Goal: Information Seeking & Learning: Learn about a topic

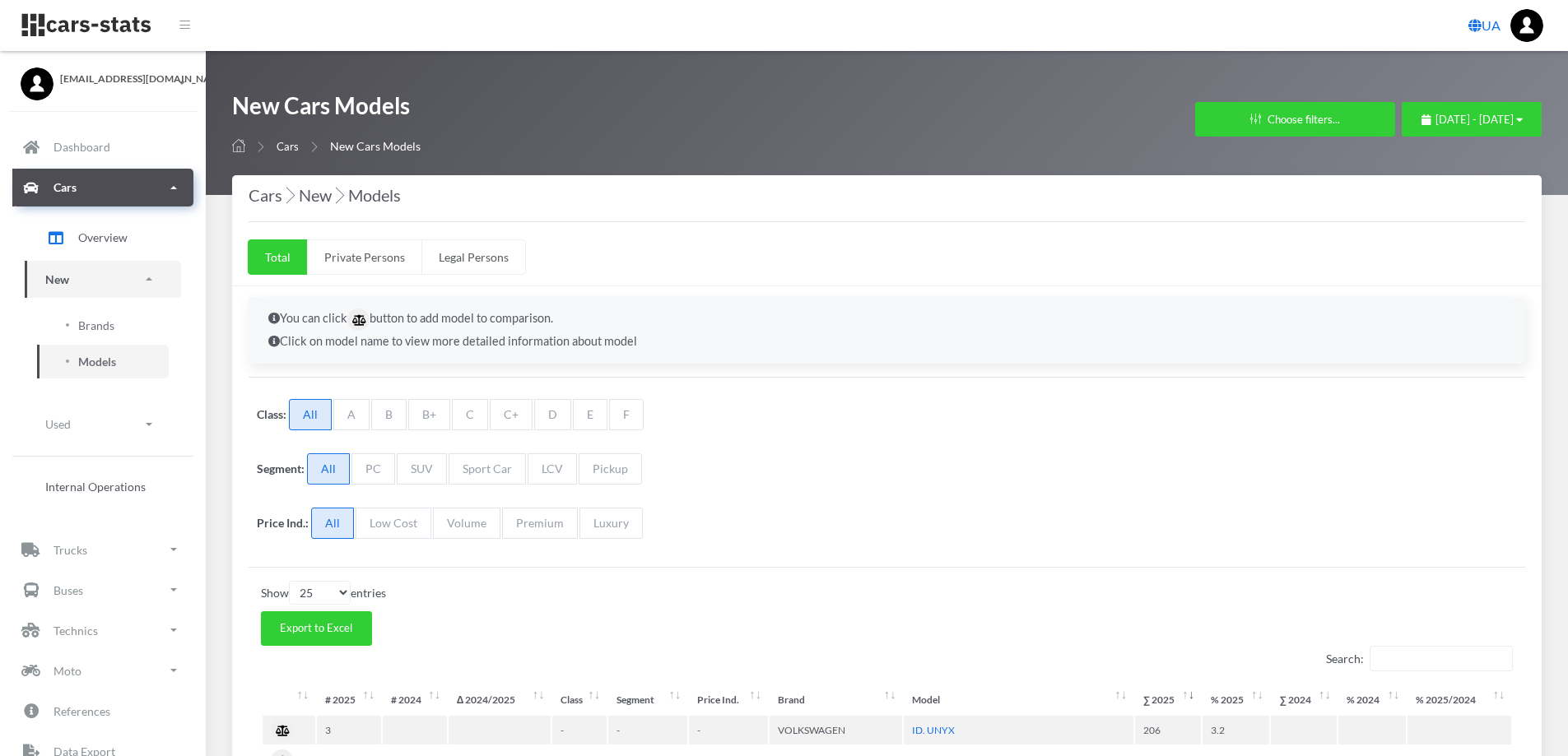
select select "25"
select select "VOLKSWAGEN"
click at [1522, 118] on icon "button" at bounding box center [1518, 120] width 6 height 11
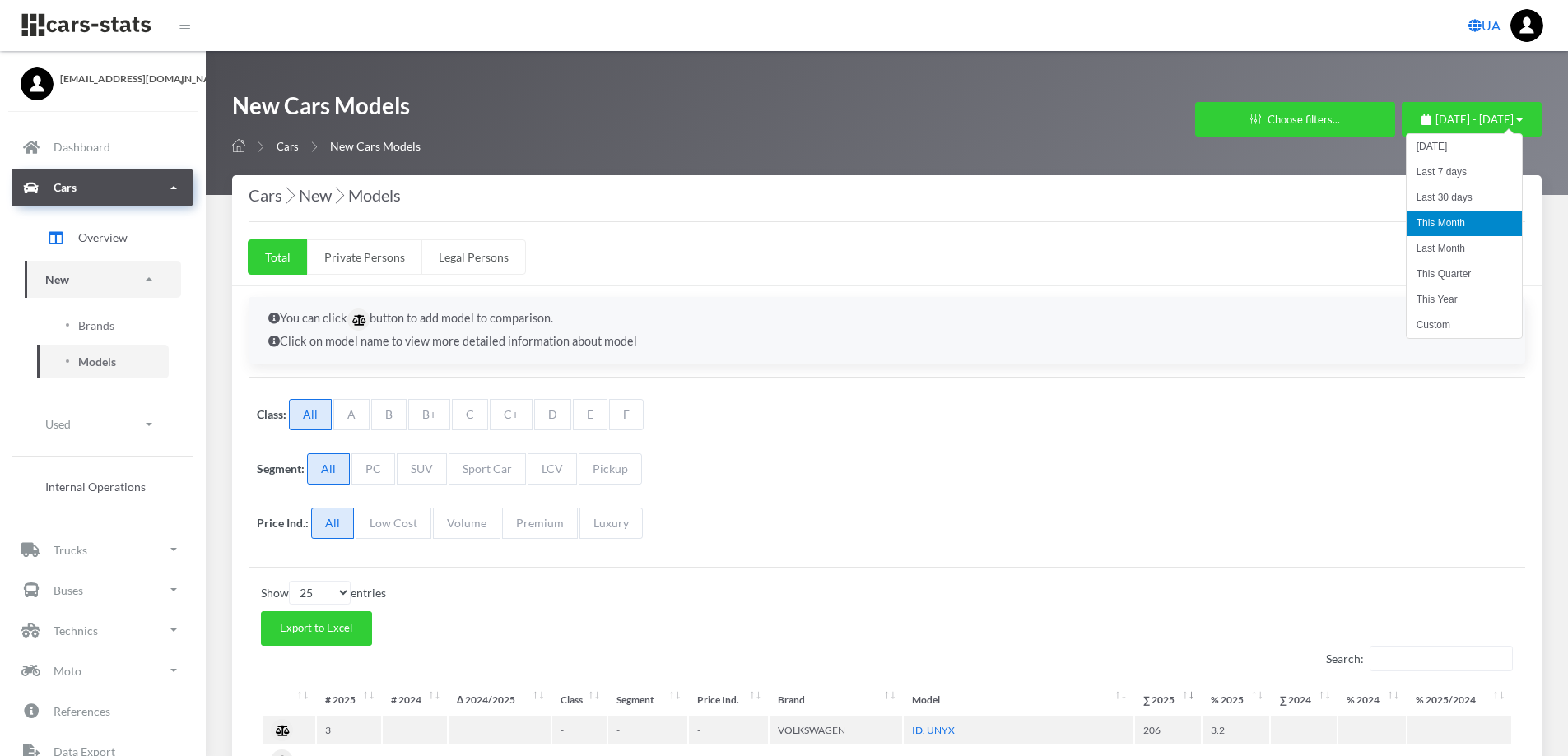
click at [1446, 222] on li "This Month" at bounding box center [1463, 223] width 115 height 25
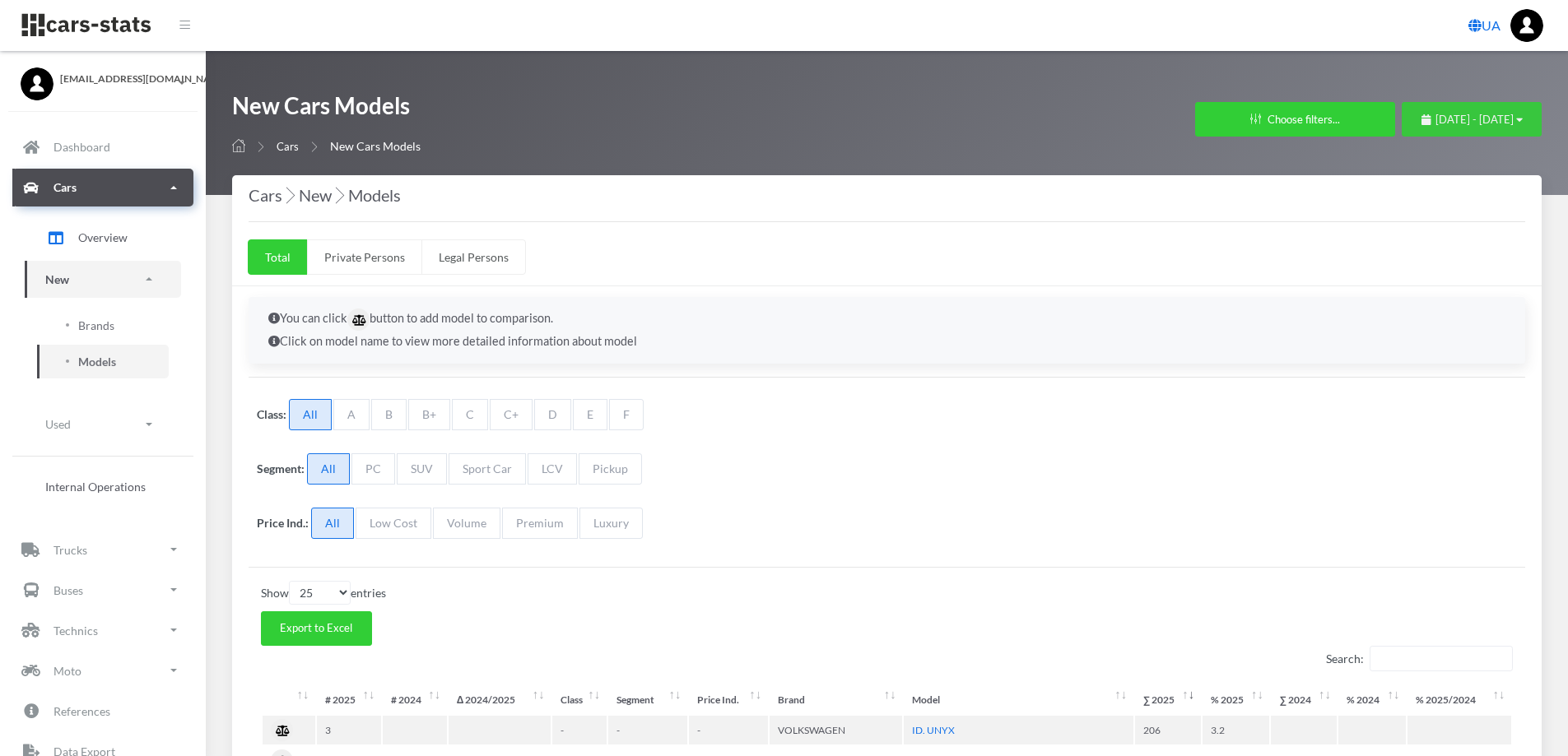
click at [1509, 118] on span "September 1, 2025 - September 29, 2025" at bounding box center [1474, 119] width 78 height 14
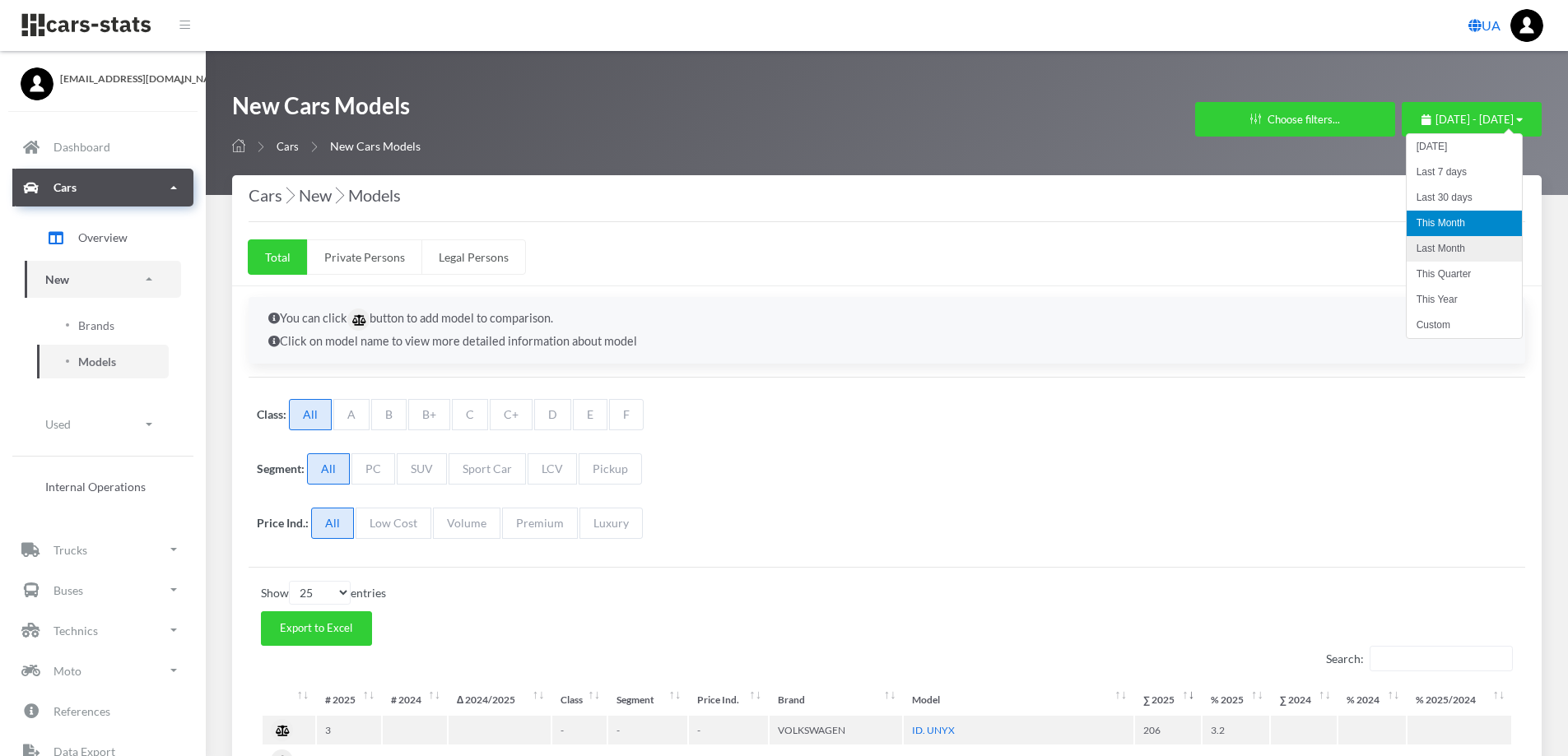
click at [1462, 247] on li "Last Month" at bounding box center [1463, 249] width 115 height 25
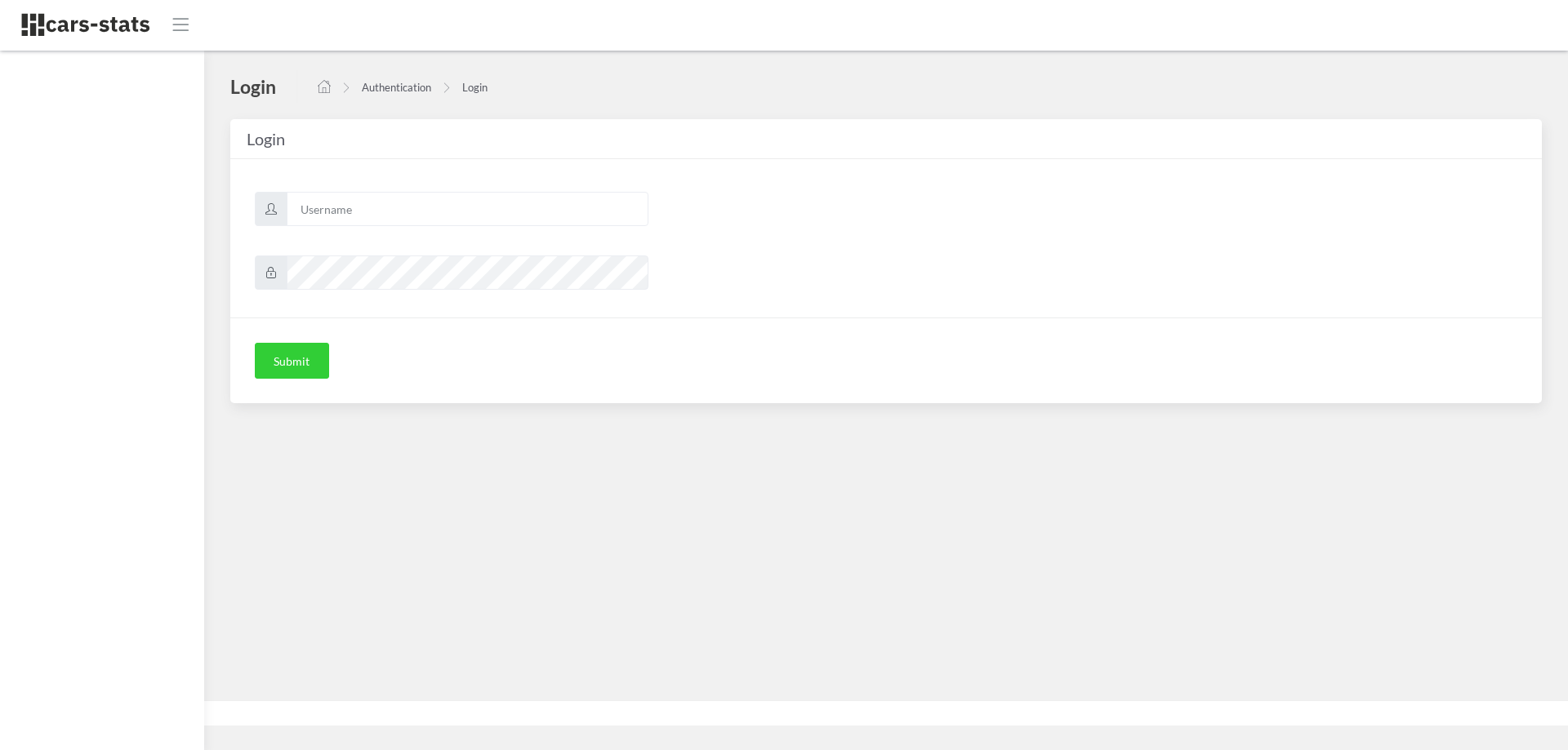
scroll to position [13, 13]
type input "skoda"
click at [281, 373] on button "Submit" at bounding box center [292, 361] width 74 height 36
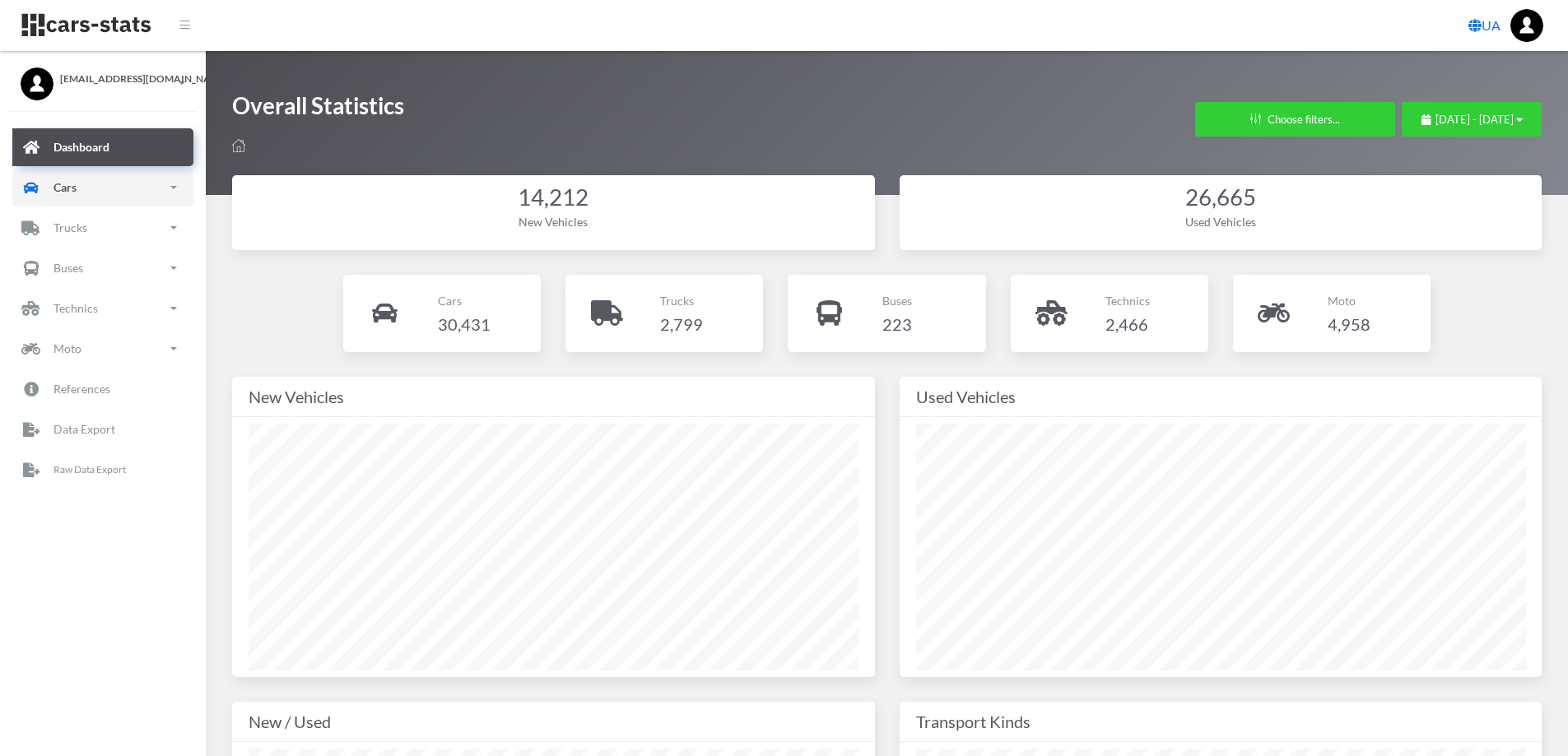
click at [124, 180] on link "Cars" at bounding box center [103, 188] width 181 height 38
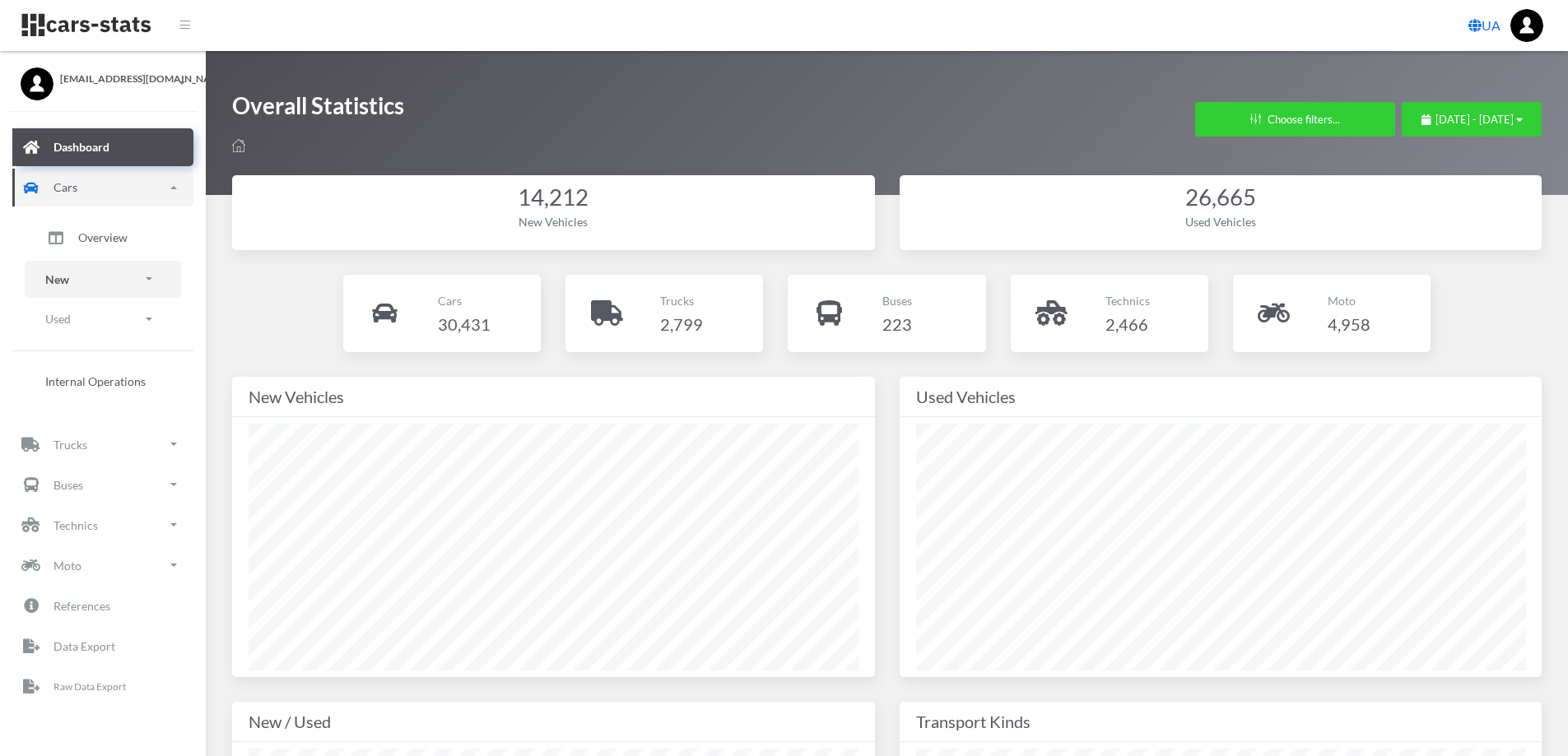
click at [107, 276] on link "New" at bounding box center [102, 279] width 156 height 37
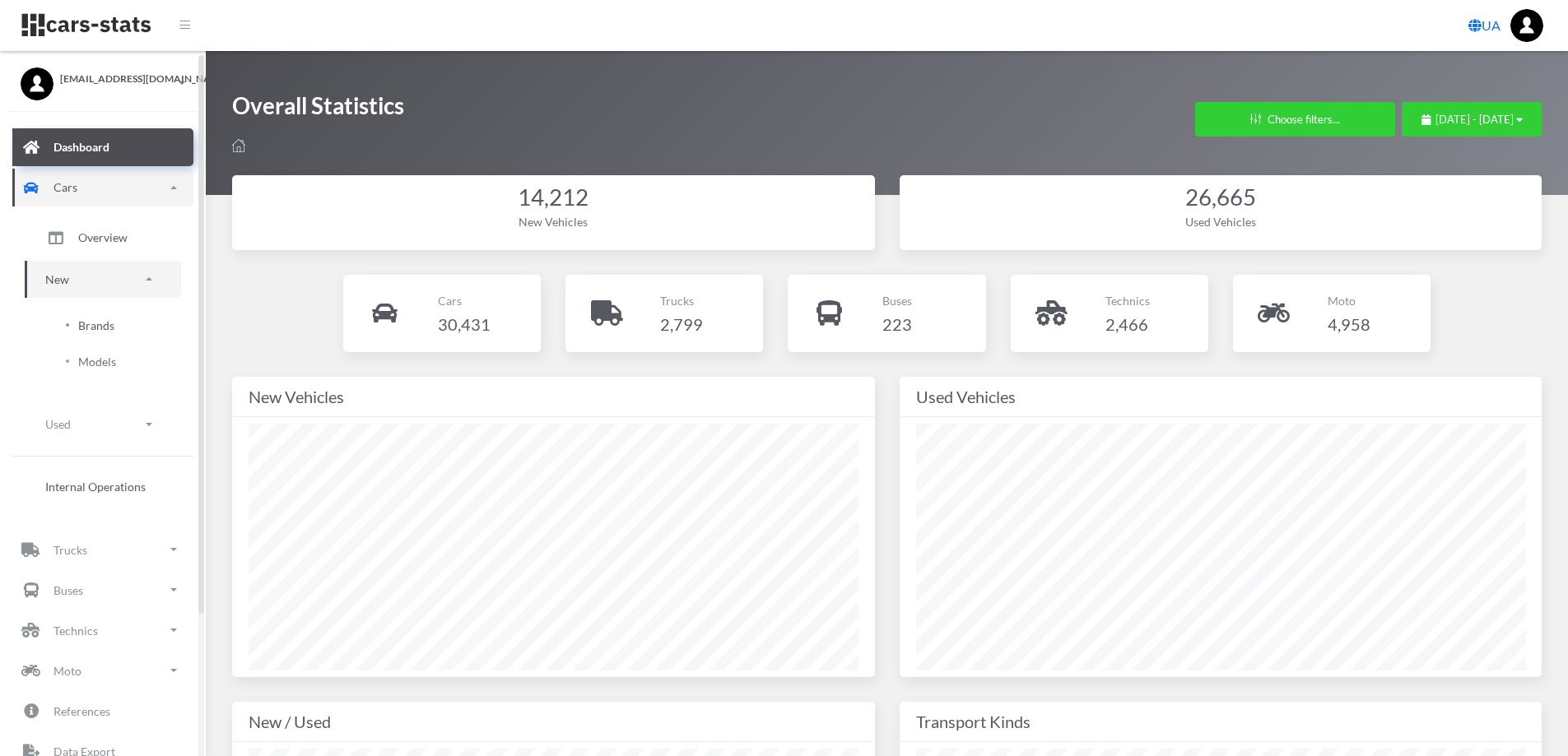
click at [108, 326] on span "Brands" at bounding box center [96, 325] width 36 height 17
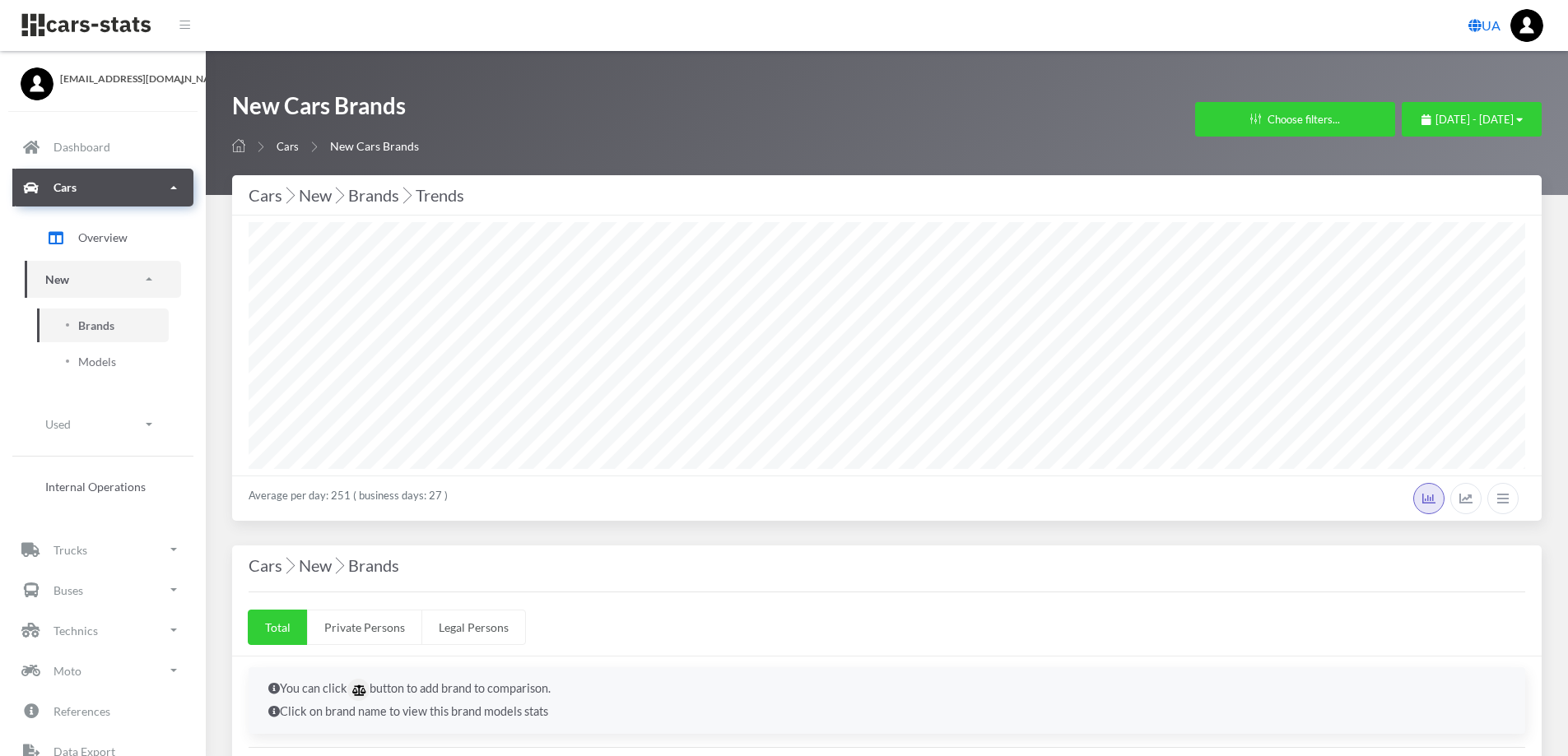
select select "25"
click at [1511, 123] on span "September 1, 2025 - October 1, 2025" at bounding box center [1474, 119] width 78 height 14
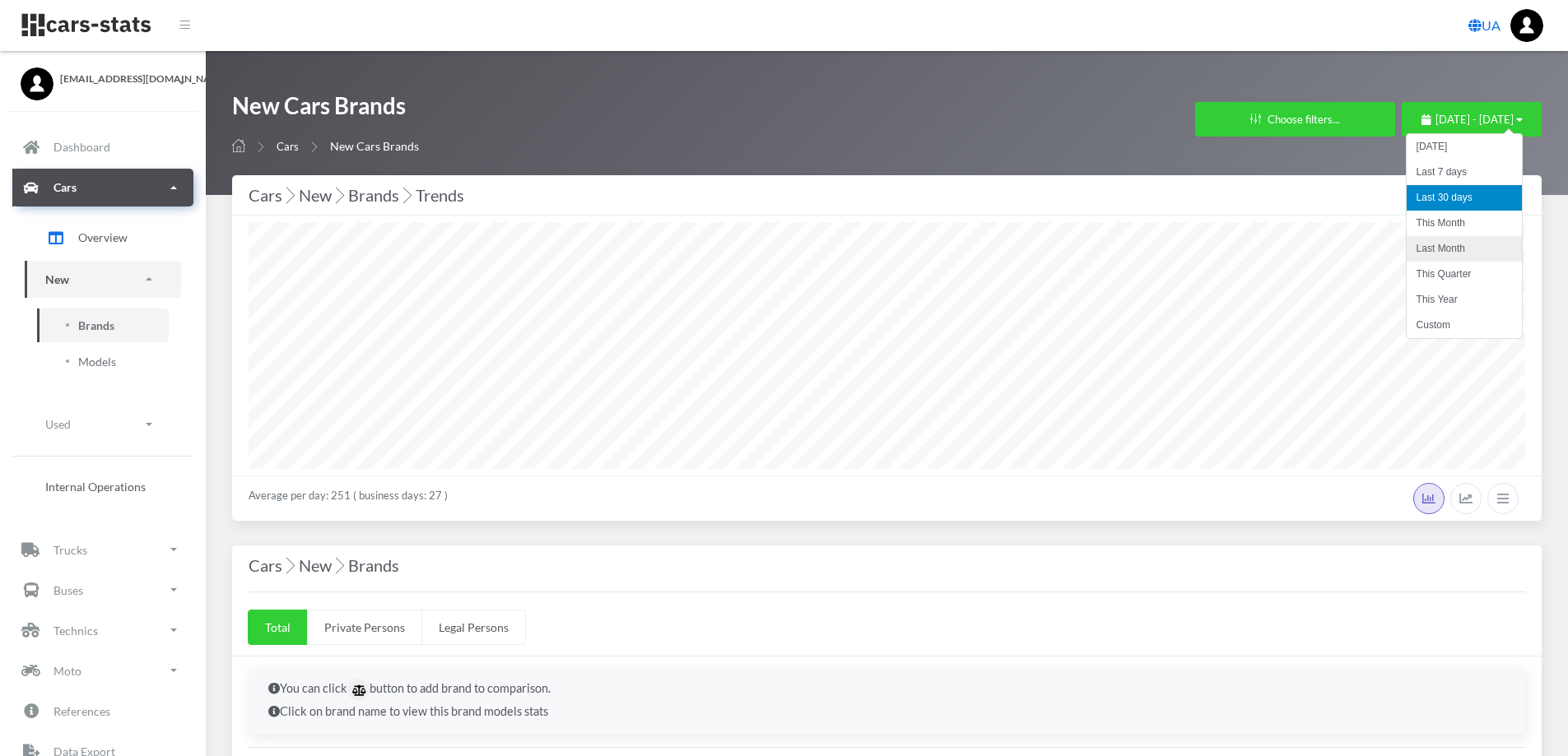
click at [1457, 246] on li "Last Month" at bounding box center [1463, 249] width 115 height 25
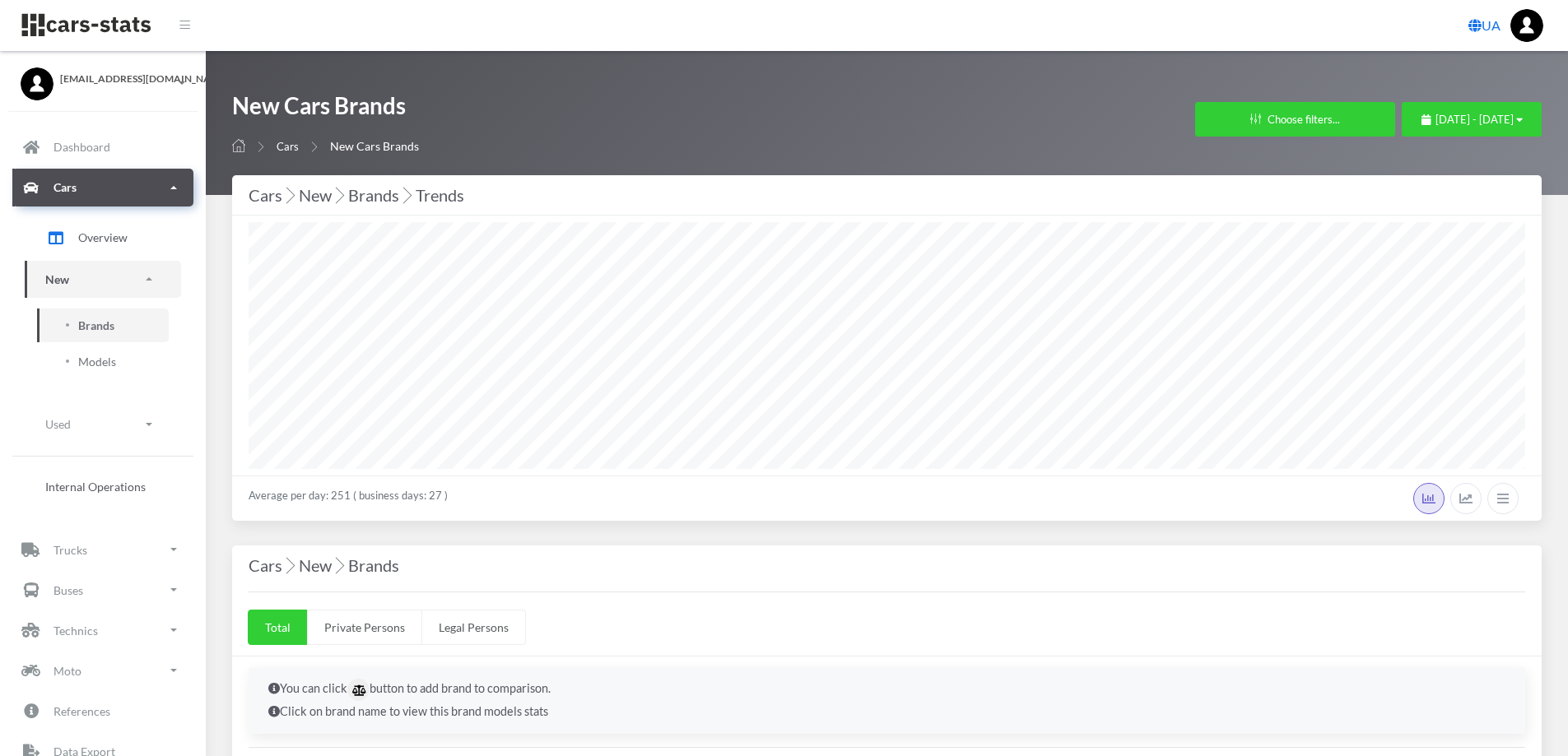
select select "25"
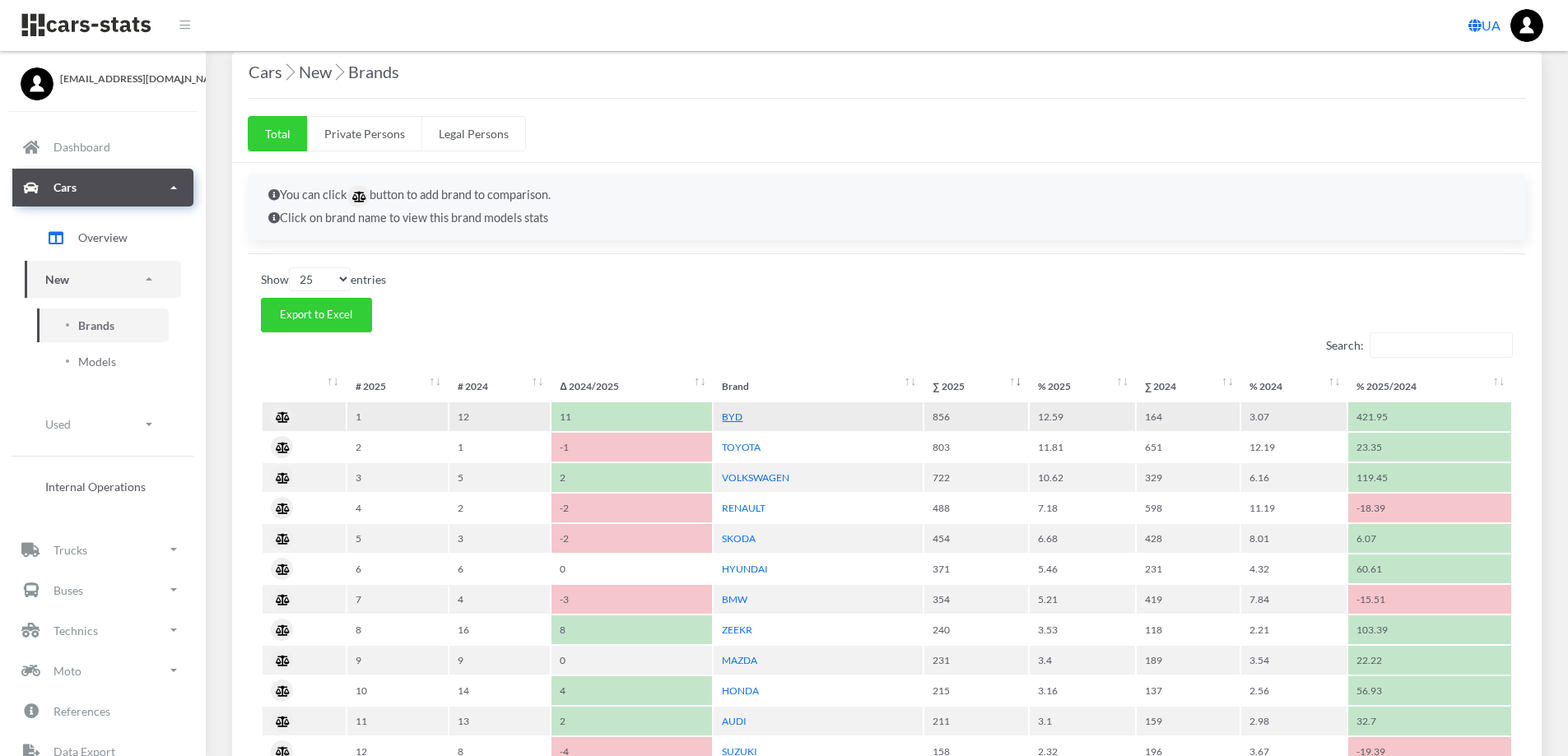
click at [733, 417] on link "BYD" at bounding box center [732, 417] width 21 height 13
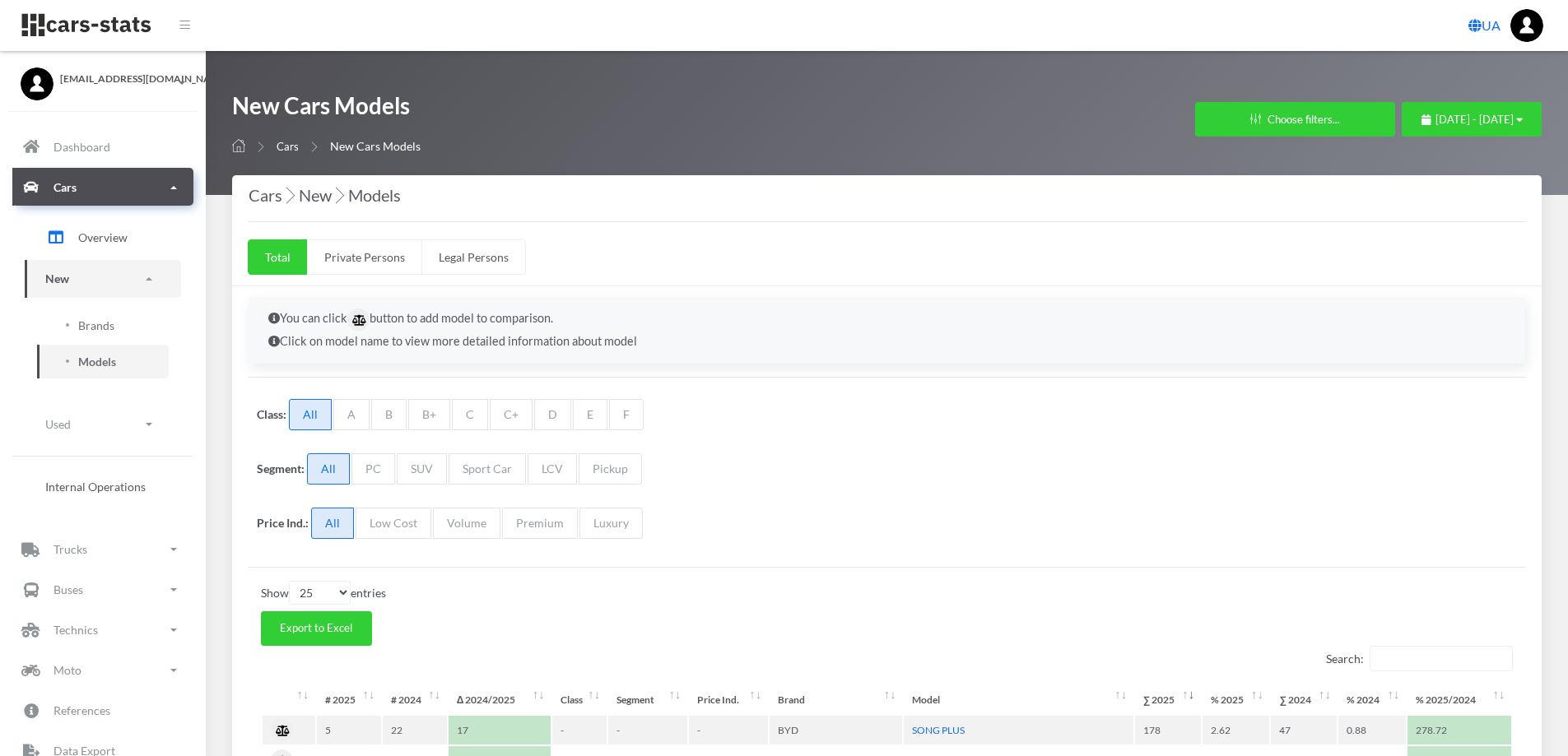
select select "25"
select select "BYD"
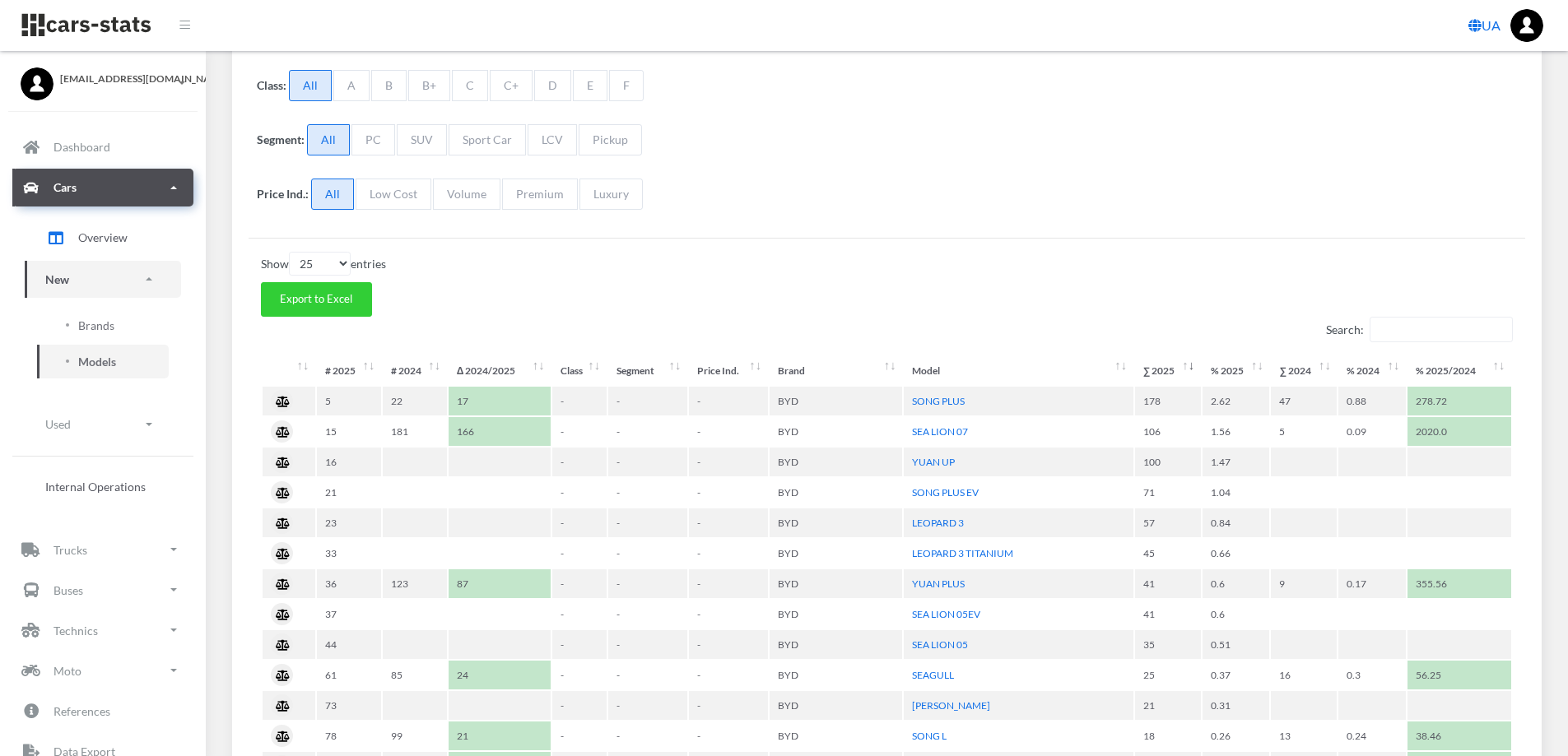
scroll to position [411, 0]
